Goal: Check status: Check status

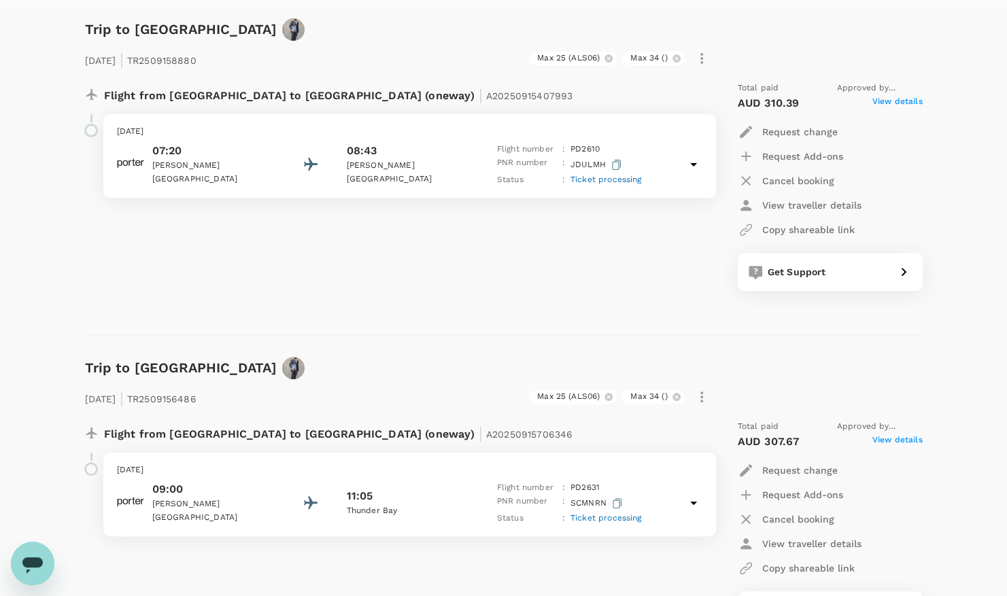
scroll to position [185, 0]
click at [896, 103] on span "View details" at bounding box center [897, 102] width 50 height 16
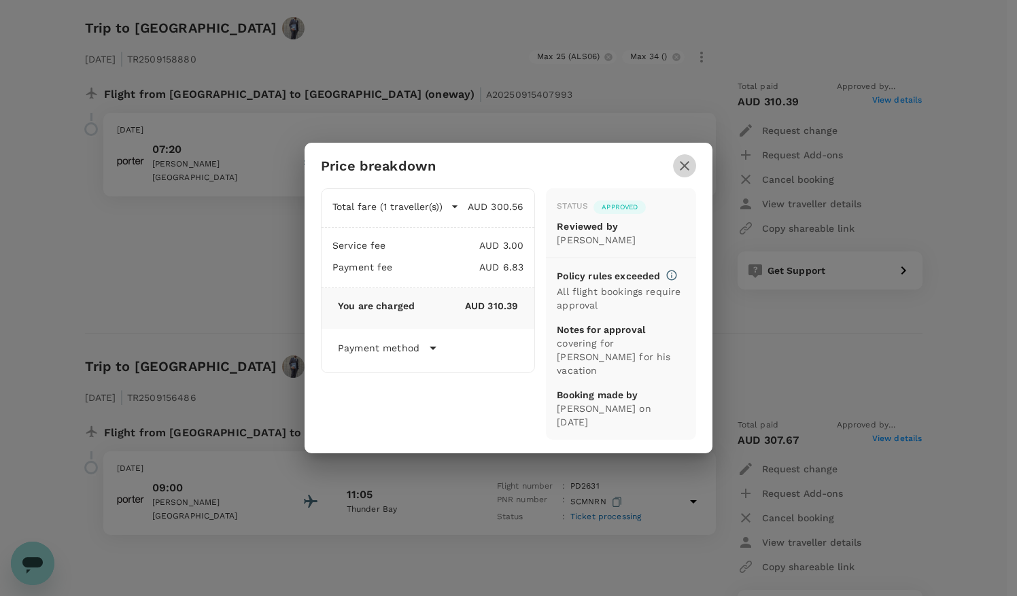
click at [690, 174] on icon "button" at bounding box center [685, 166] width 16 height 16
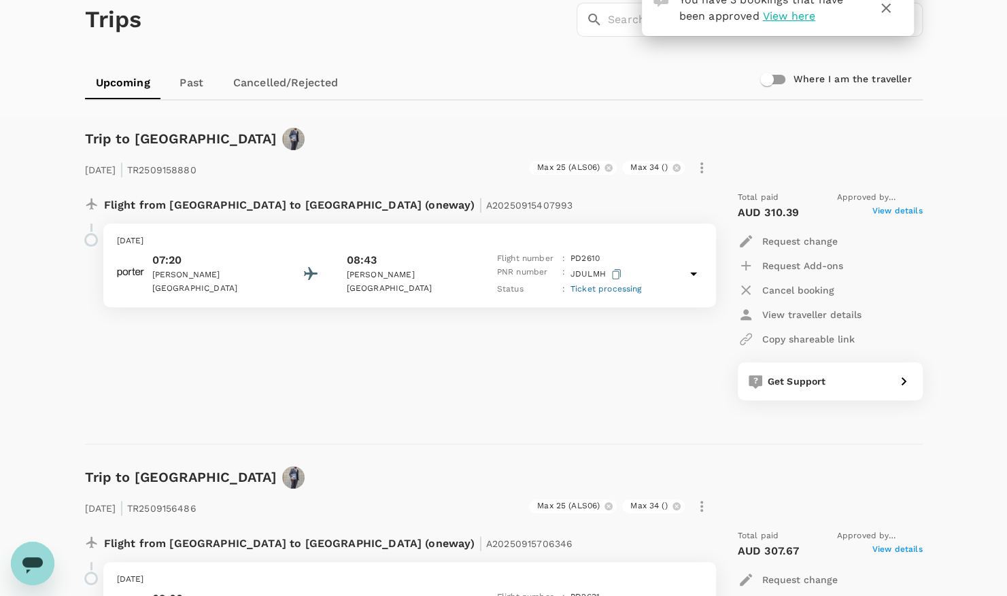
scroll to position [0, 0]
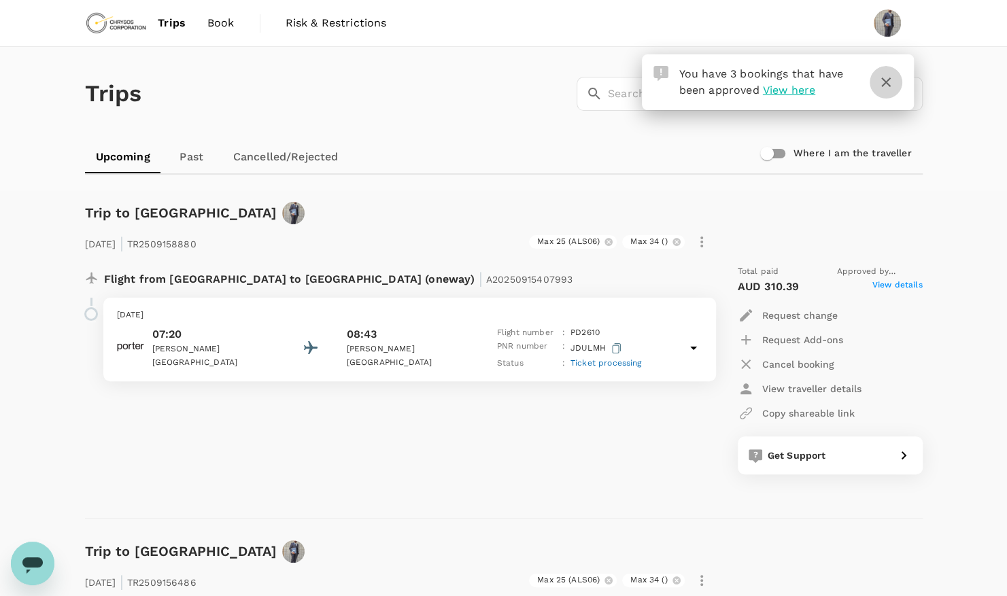
click at [888, 83] on icon "button" at bounding box center [886, 82] width 16 height 16
